Goal: Transaction & Acquisition: Purchase product/service

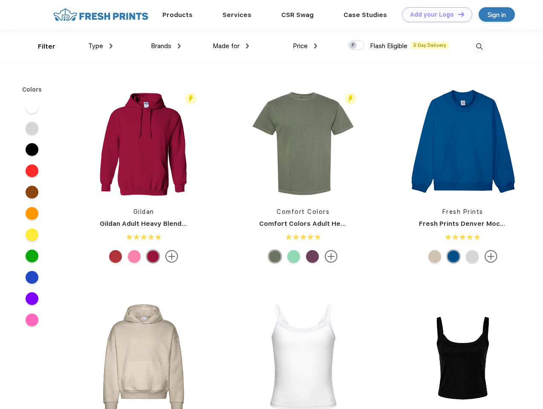
click at [434, 14] on link "Add your Logo Design Tool" at bounding box center [437, 14] width 70 height 15
click at [0, 0] on div "Design Tool" at bounding box center [0, 0] width 0 height 0
click at [457, 14] on link "Add your Logo Design Tool" at bounding box center [437, 14] width 70 height 15
click at [41, 46] on div "Filter" at bounding box center [46, 47] width 17 height 10
click at [101, 46] on span "Type" at bounding box center [95, 46] width 15 height 8
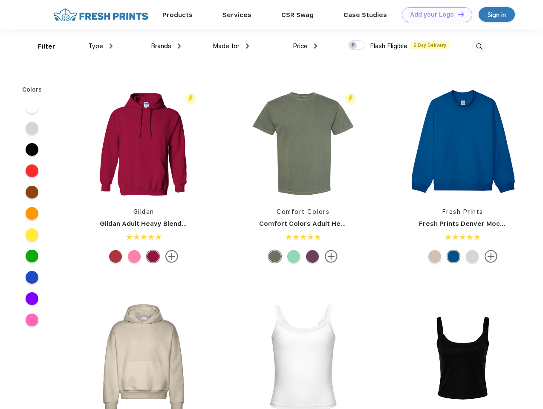
click at [166, 46] on span "Brands" at bounding box center [161, 46] width 20 height 8
click at [231, 46] on span "Made for" at bounding box center [226, 46] width 27 height 8
click at [305, 46] on span "Price" at bounding box center [300, 46] width 15 height 8
click at [356, 46] on div at bounding box center [356, 44] width 17 height 9
click at [353, 46] on input "checkbox" at bounding box center [351, 43] width 6 height 6
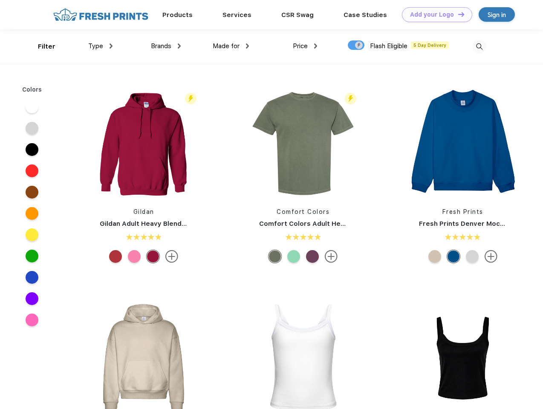
click at [479, 46] on img at bounding box center [479, 47] width 14 height 14
